Goal: Task Accomplishment & Management: Manage account settings

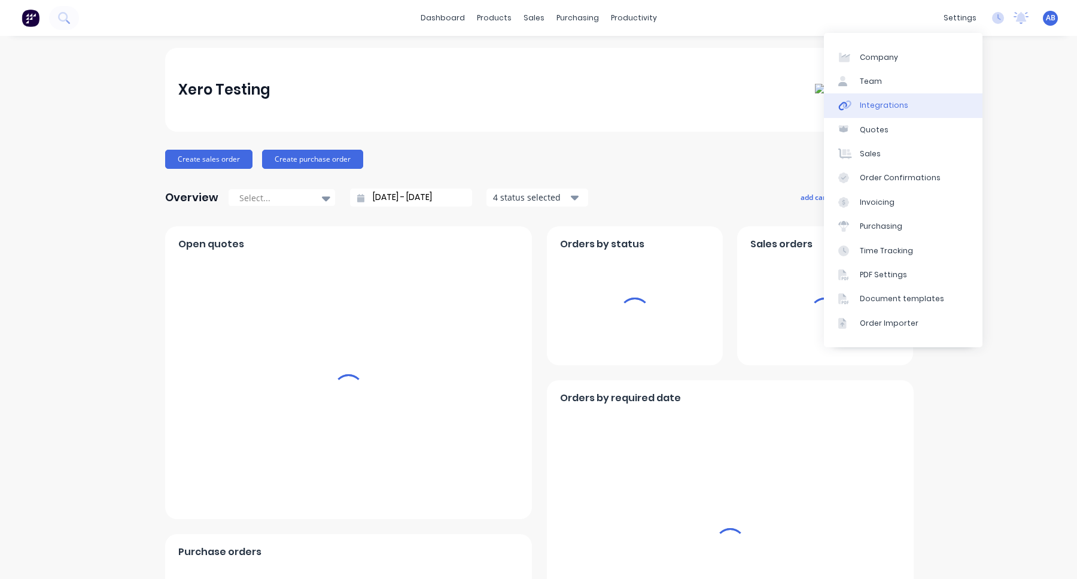
click at [938, 114] on link "Integrations" at bounding box center [903, 105] width 159 height 24
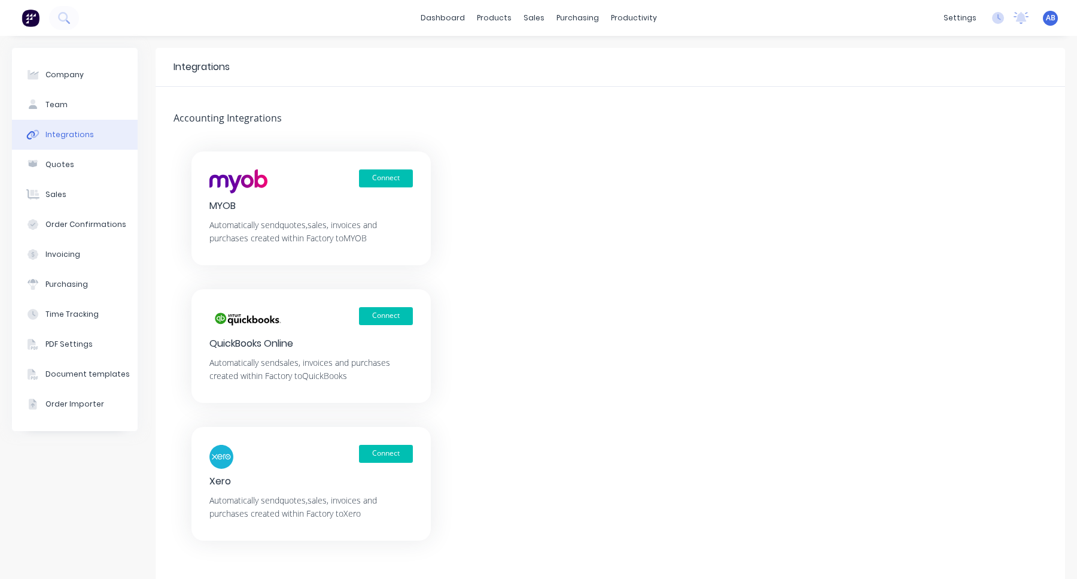
click at [39, 20] on img at bounding box center [31, 18] width 18 height 18
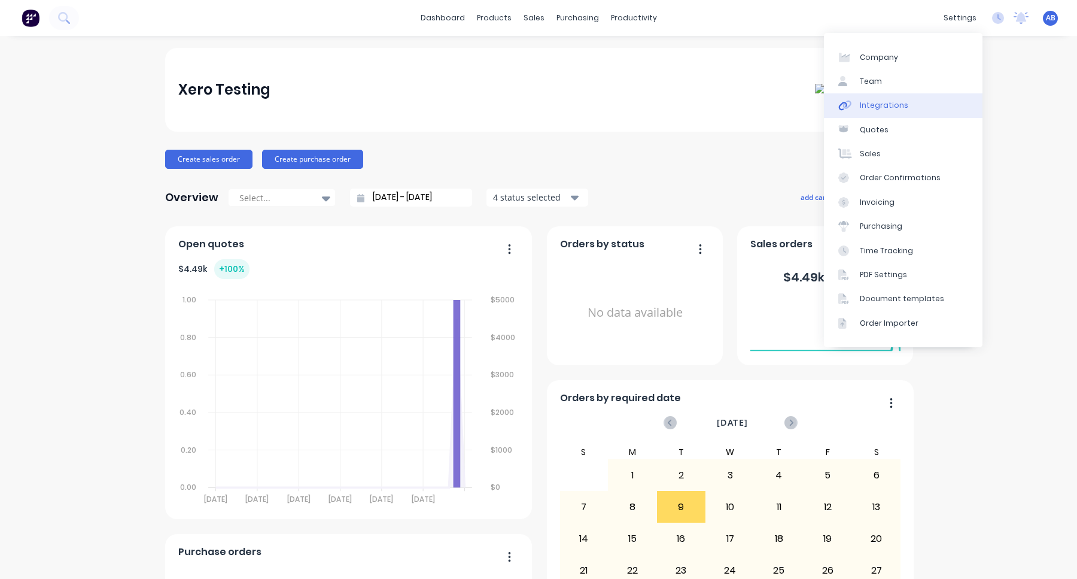
click at [934, 107] on link "Integrations" at bounding box center [903, 105] width 159 height 24
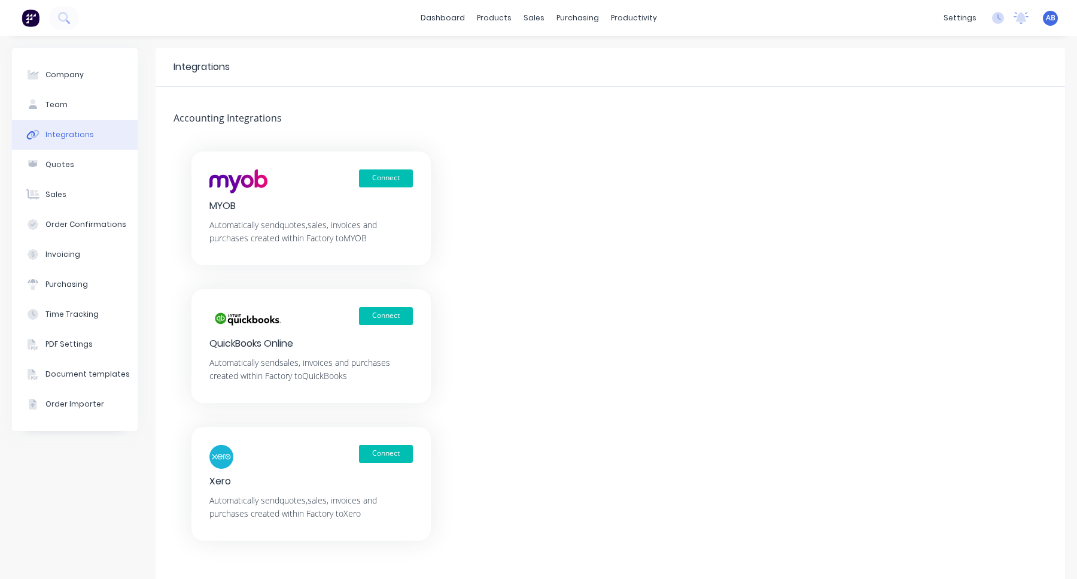
scroll to position [34, 0]
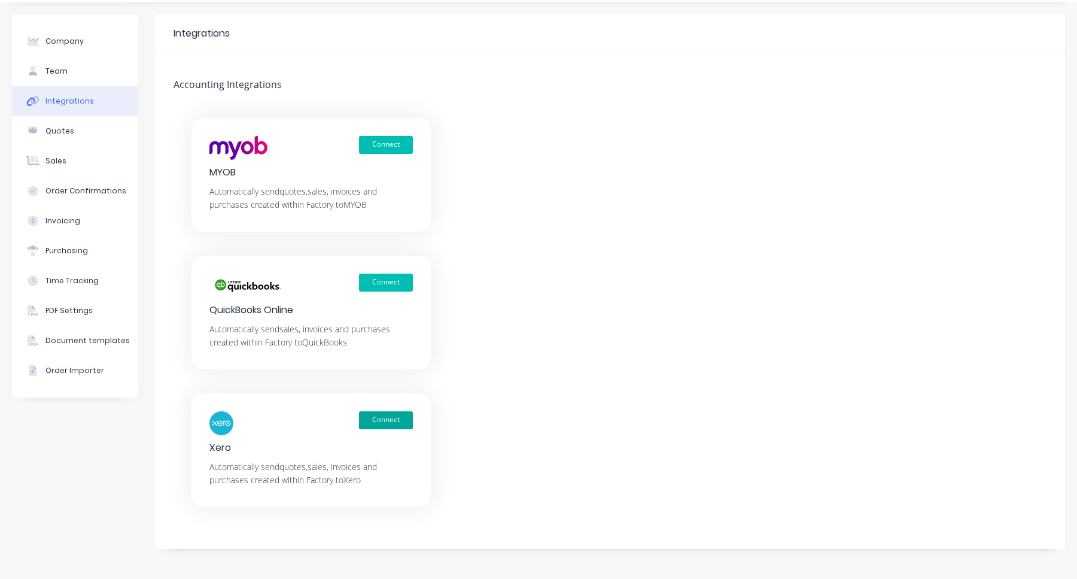
click at [386, 426] on button "Connect" at bounding box center [386, 420] width 54 height 18
click at [389, 416] on button "Connect" at bounding box center [386, 420] width 54 height 18
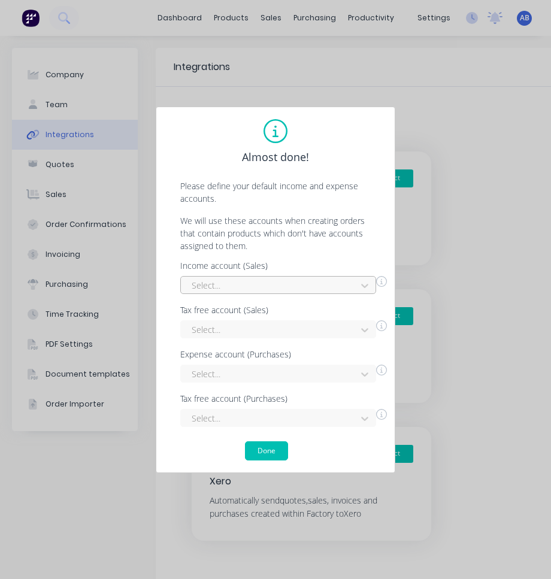
click at [309, 288] on div at bounding box center [270, 285] width 160 height 15
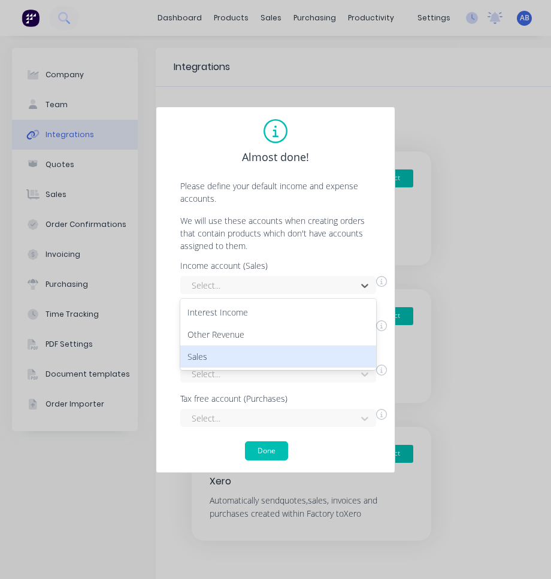
click at [285, 358] on div "Sales" at bounding box center [278, 356] width 196 height 22
click at [290, 333] on div at bounding box center [270, 329] width 160 height 15
click at [290, 353] on div "Interest Income" at bounding box center [278, 356] width 196 height 22
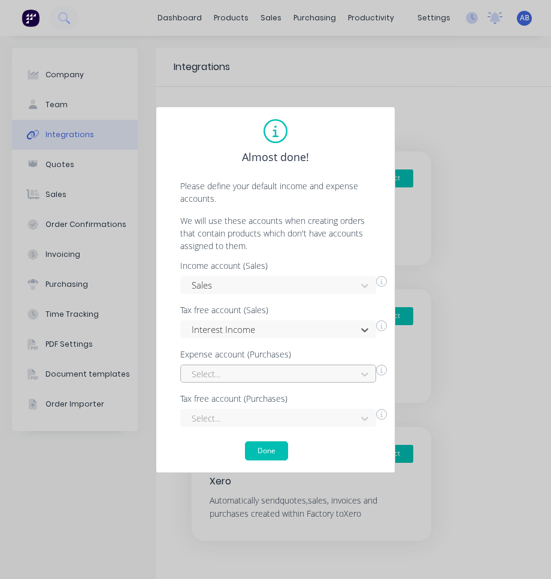
scroll to position [95, 0]
click at [290, 381] on div "Select..." at bounding box center [278, 374] width 196 height 18
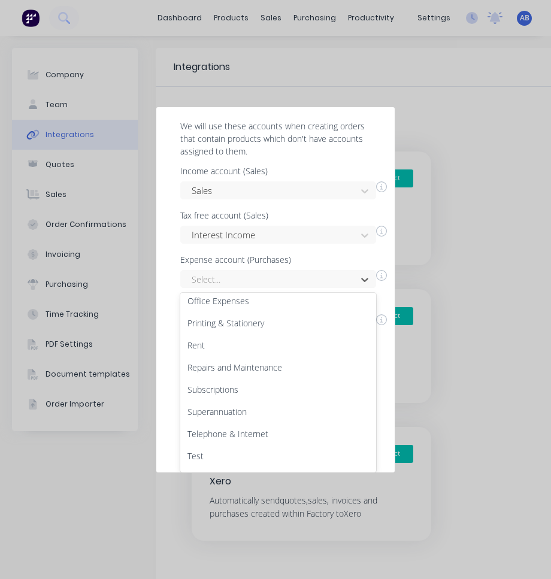
scroll to position [356, 0]
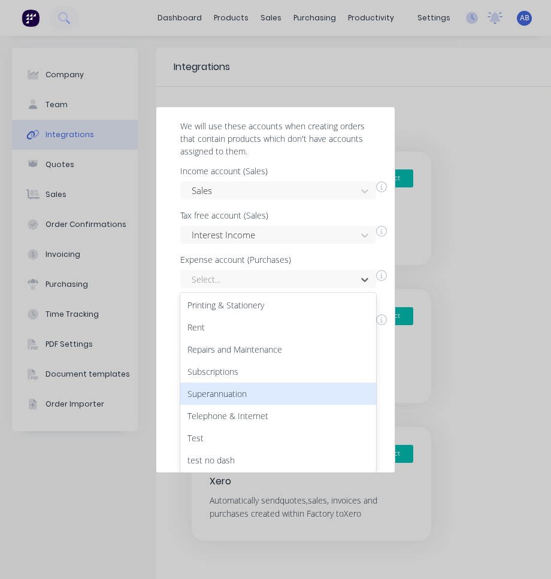
click at [281, 390] on div "Superannuation" at bounding box center [278, 393] width 196 height 22
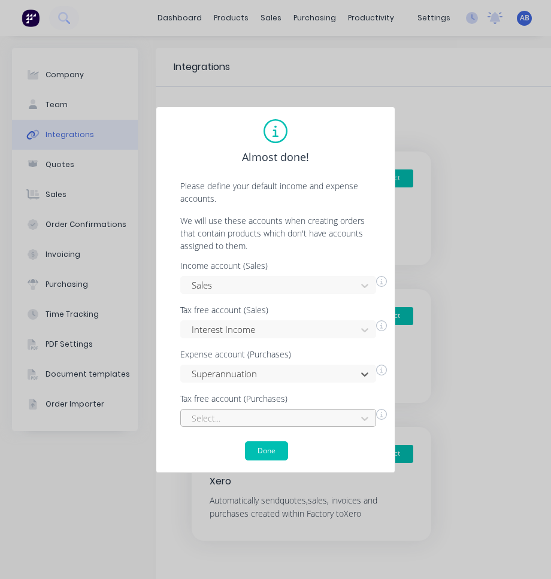
scroll to position [53, 0]
click at [280, 418] on div "Select..." at bounding box center [278, 418] width 196 height 18
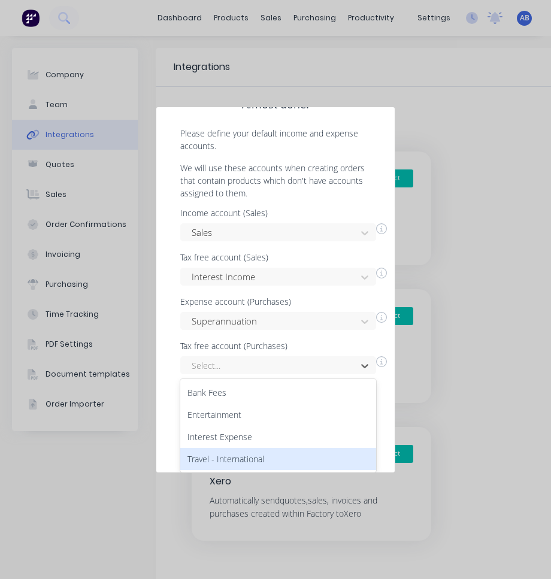
click at [276, 460] on div "Travel - International" at bounding box center [278, 459] width 196 height 22
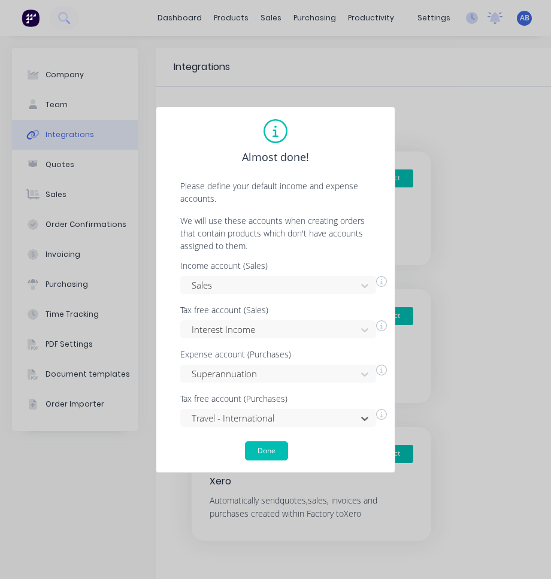
scroll to position [0, 0]
click at [277, 443] on button "Done" at bounding box center [266, 450] width 43 height 19
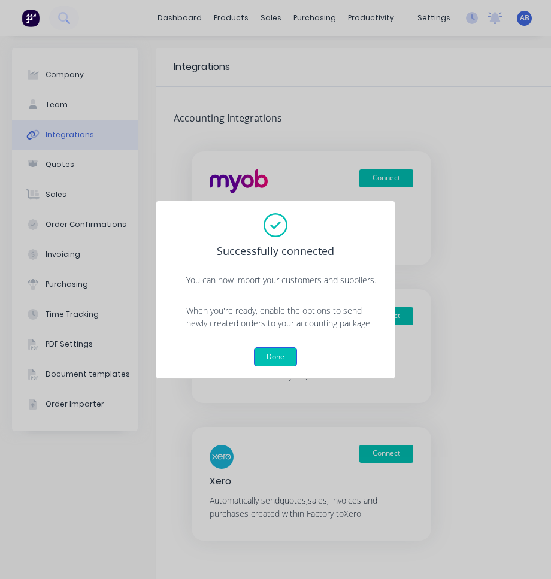
click at [284, 347] on button "Done" at bounding box center [275, 356] width 43 height 19
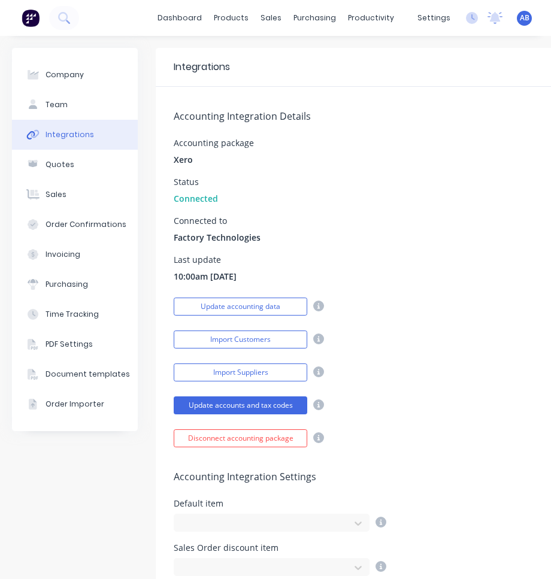
click at [370, 285] on div "Accounting Integration Details Accounting package Xero Status Connected Connect…" at bounding box center [500, 267] width 688 height 360
click at [272, 438] on button "Disconnect accounting package" at bounding box center [240, 438] width 133 height 18
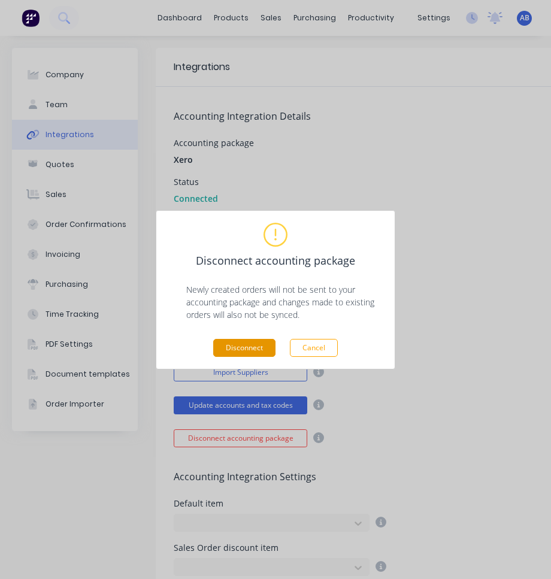
click at [235, 346] on button "Disconnect" at bounding box center [244, 348] width 62 height 18
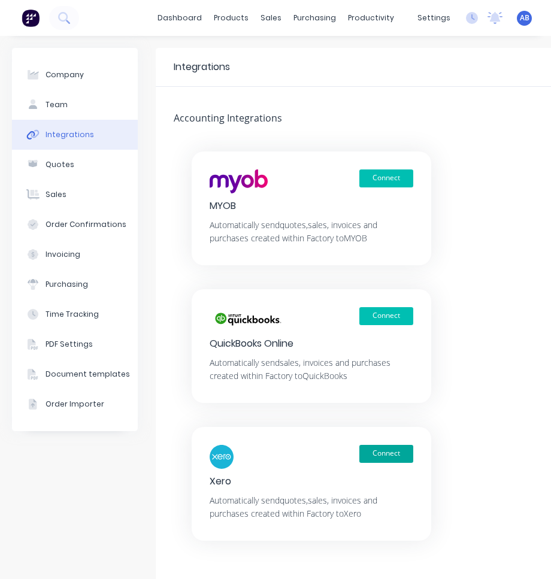
click at [394, 457] on button "Connect" at bounding box center [386, 454] width 54 height 18
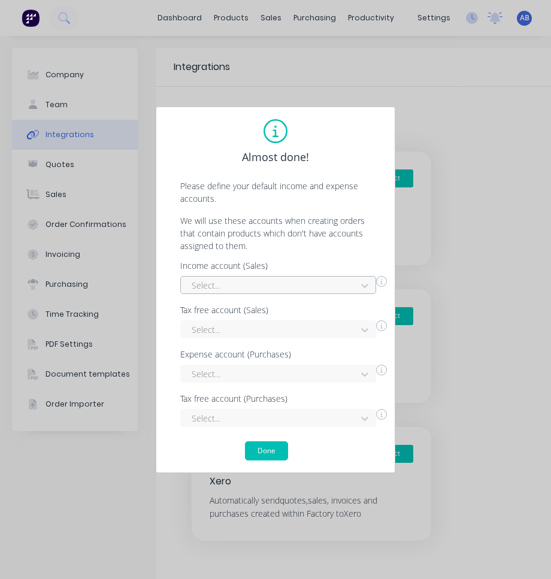
click at [327, 285] on div at bounding box center [270, 285] width 160 height 15
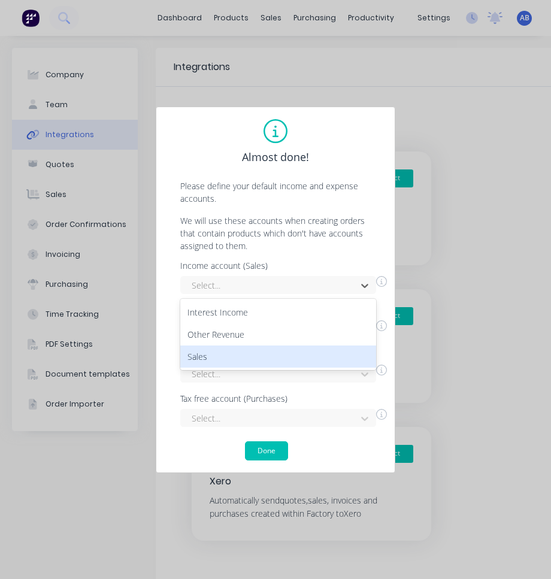
click at [289, 354] on div "Sales" at bounding box center [278, 356] width 196 height 22
click at [291, 328] on div at bounding box center [270, 329] width 160 height 15
click at [291, 353] on div "Interest Income" at bounding box center [278, 356] width 196 height 22
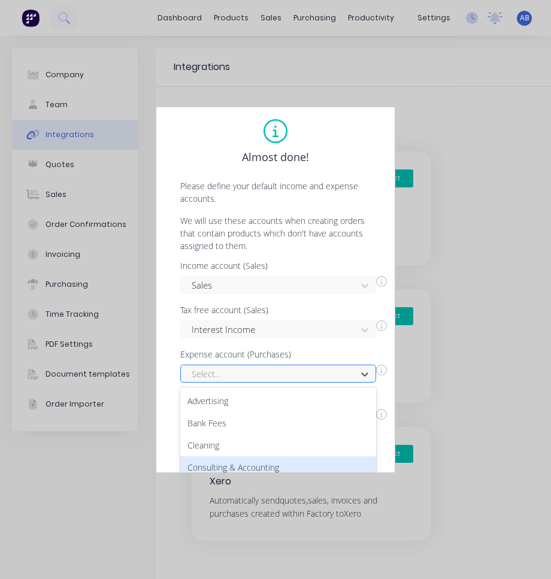
scroll to position [95, 0]
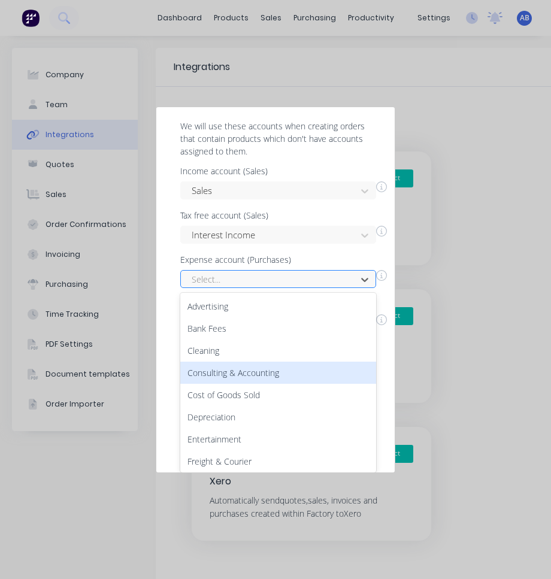
click at [291, 288] on div "Consulting & Accounting, 4 of 27. 27 results available. Use Up and Down to choo…" at bounding box center [278, 279] width 196 height 18
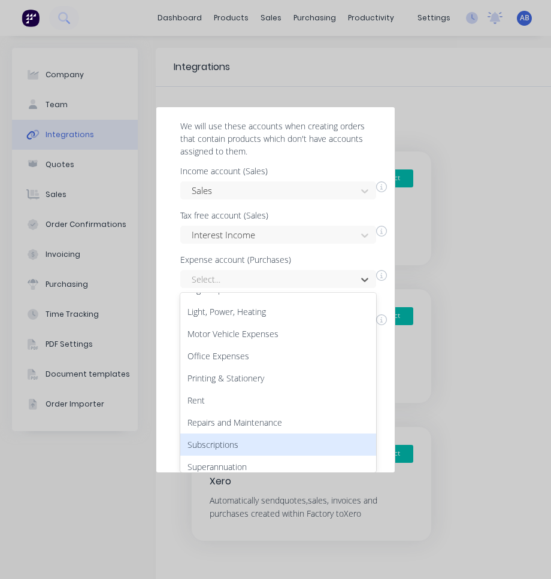
scroll to position [329, 0]
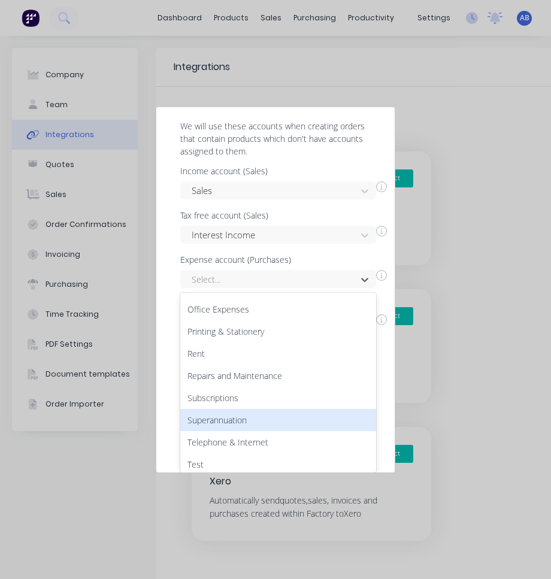
click at [287, 423] on div "Superannuation" at bounding box center [278, 420] width 196 height 22
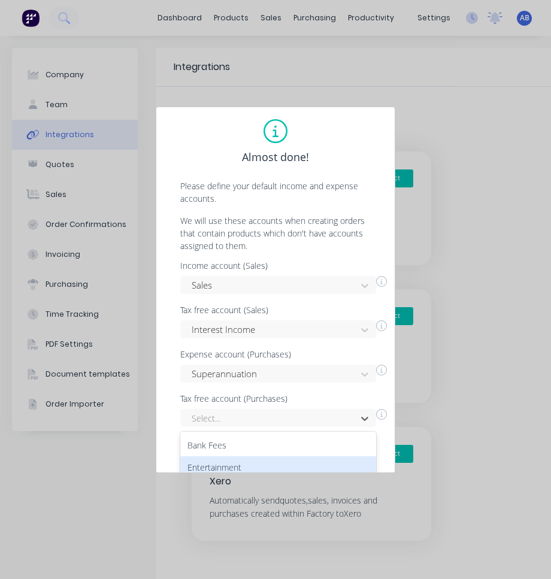
scroll to position [53, 0]
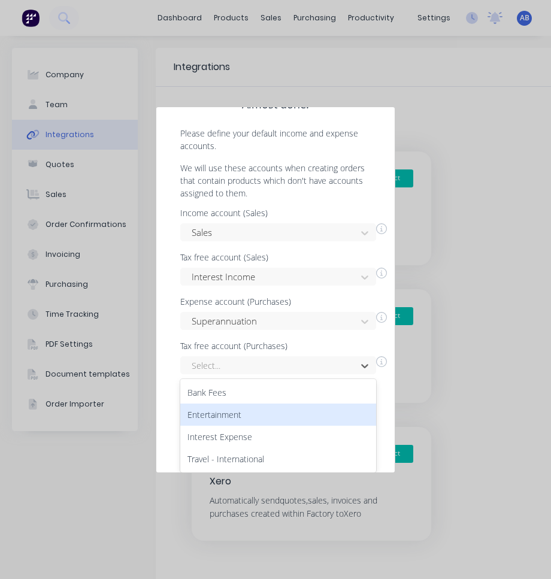
click at [287, 374] on div "Entertainment, 2 of 4. 4 results available. Use Up and Down to choose options, …" at bounding box center [278, 365] width 196 height 18
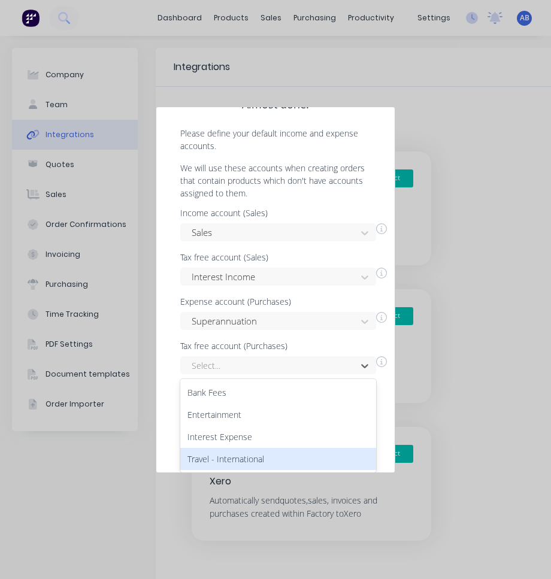
click at [284, 458] on div "Travel - International" at bounding box center [278, 459] width 196 height 22
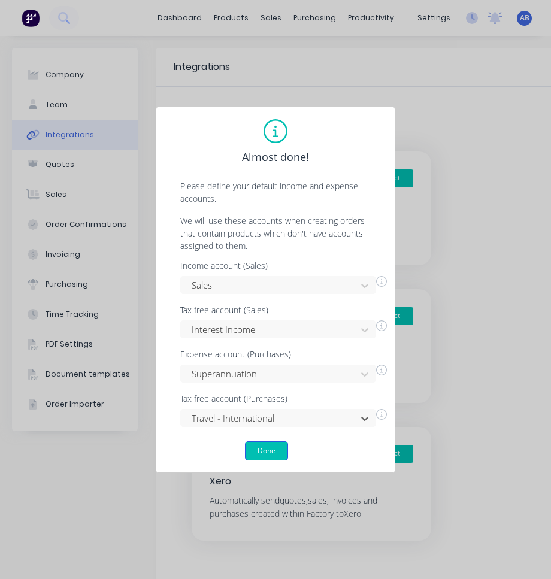
click at [277, 448] on button "Done" at bounding box center [266, 450] width 43 height 19
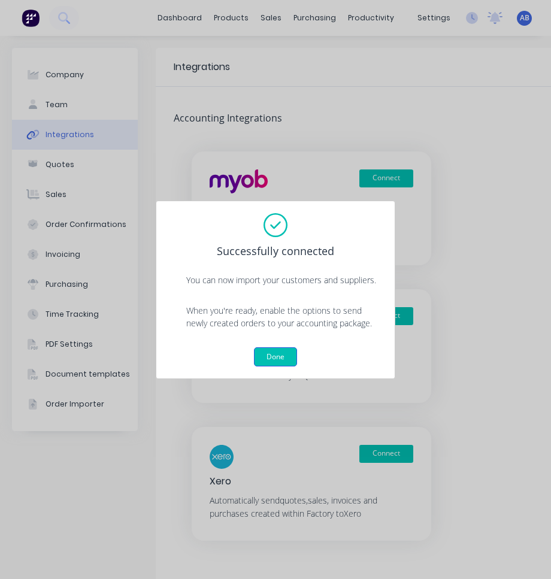
click at [280, 351] on button "Done" at bounding box center [275, 356] width 43 height 19
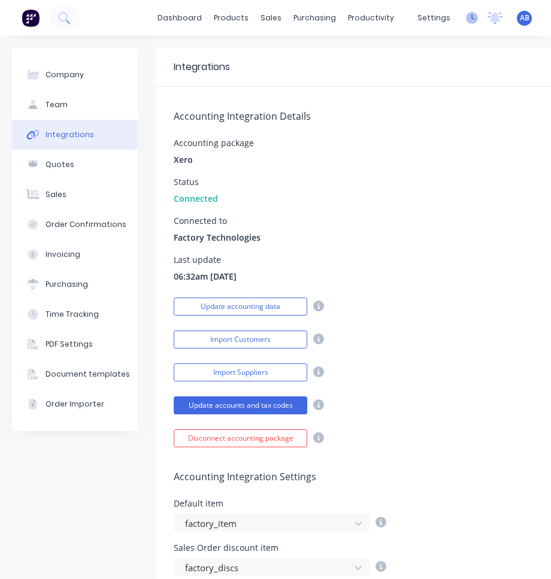
click at [472, 19] on icon at bounding box center [473, 17] width 4 height 6
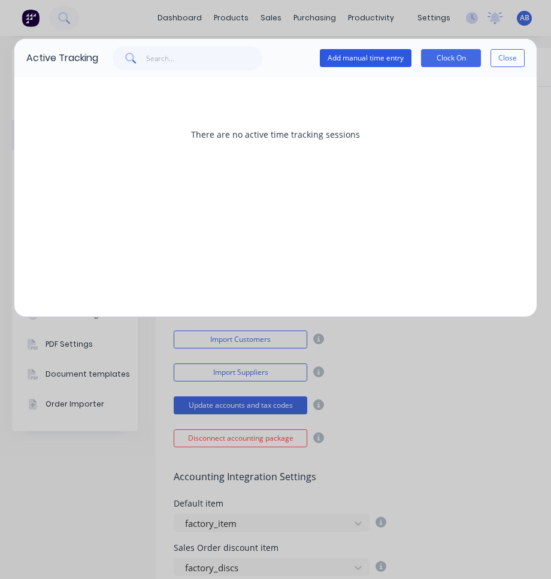
click at [375, 65] on button "Add manual time entry" at bounding box center [366, 58] width 92 height 18
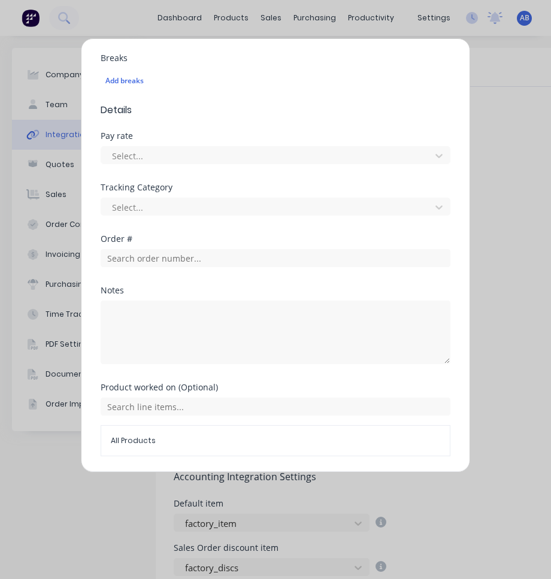
scroll to position [354, 0]
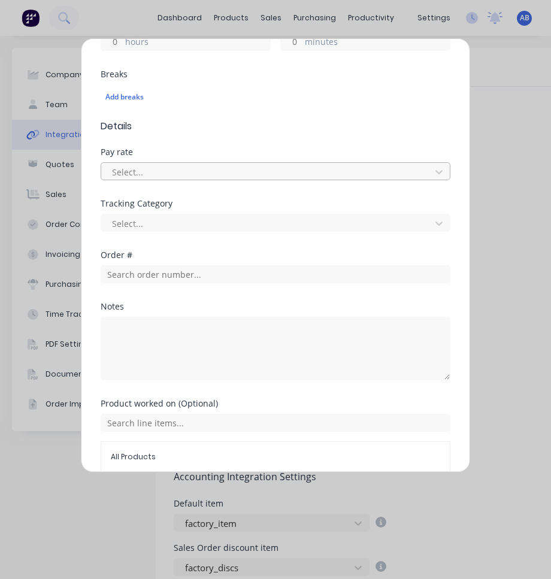
click at [261, 167] on div at bounding box center [268, 172] width 314 height 15
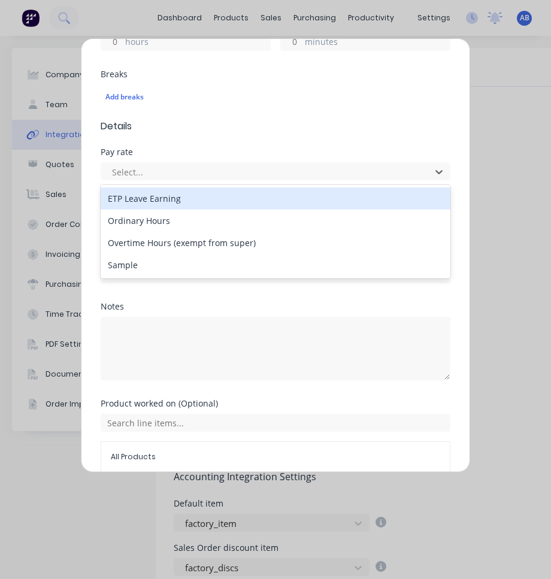
click at [283, 117] on div "Breaks Add breaks" at bounding box center [276, 94] width 350 height 49
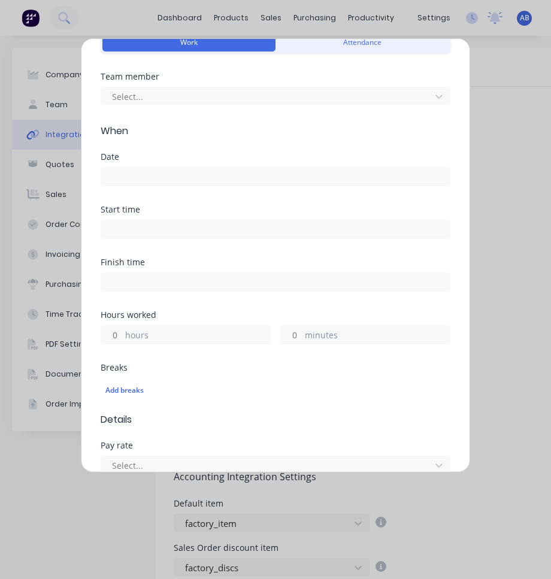
scroll to position [0, 0]
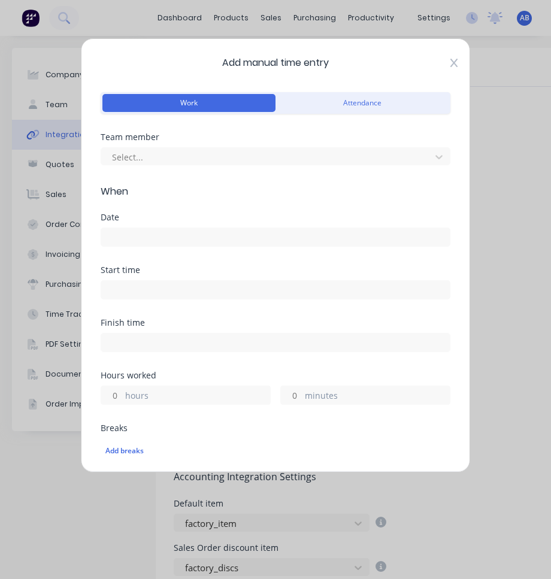
click at [453, 63] on icon at bounding box center [453, 63] width 7 height 8
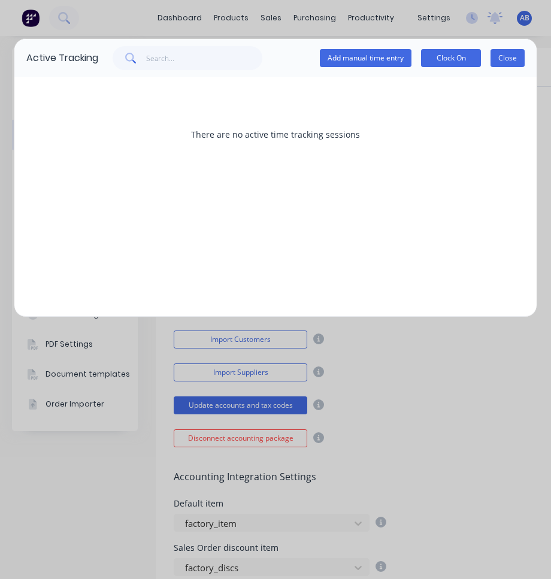
click at [510, 50] on button "Close" at bounding box center [507, 58] width 34 height 18
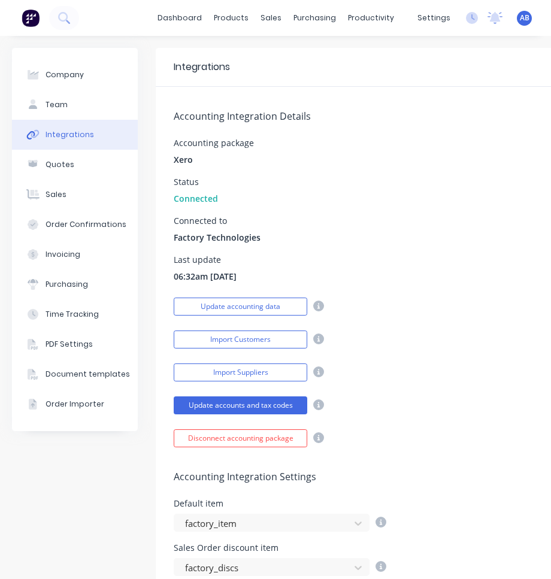
click at [520, 20] on span "AB" at bounding box center [525, 18] width 10 height 11
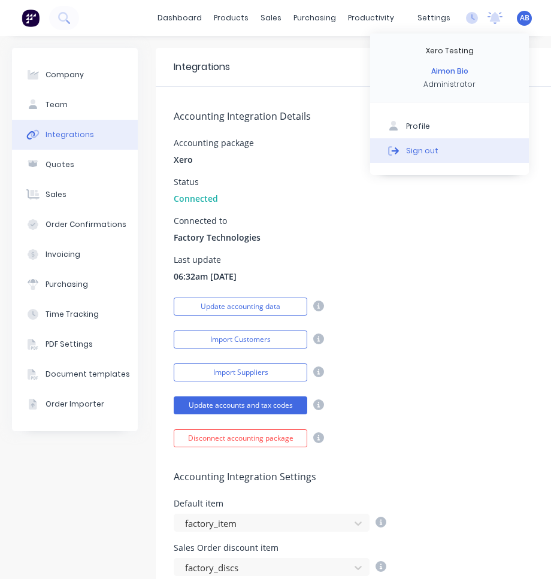
click at [494, 155] on button "Sign out" at bounding box center [449, 150] width 159 height 24
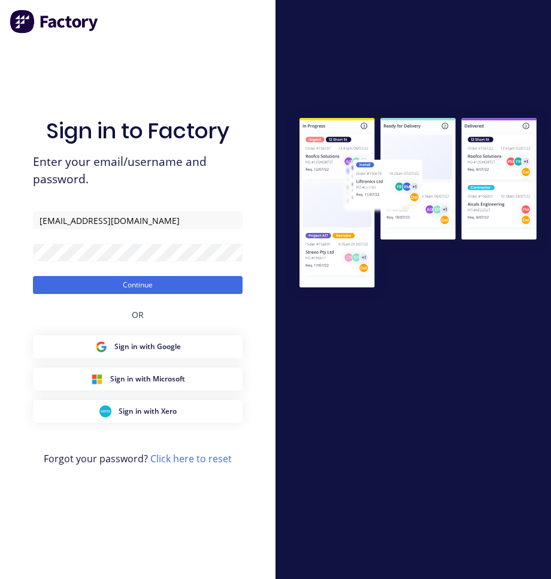
click at [33, 276] on button "Continue" at bounding box center [137, 285] width 209 height 18
